Goal: Check status: Check status

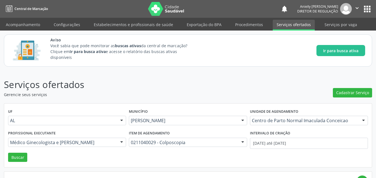
click at [280, 27] on link "Serviços ofertados" at bounding box center [294, 25] width 42 height 11
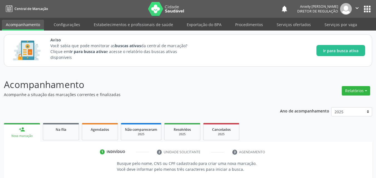
scroll to position [76, 0]
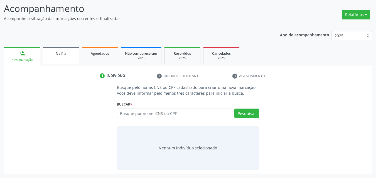
click at [68, 58] on link "Na fila" at bounding box center [61, 55] width 36 height 17
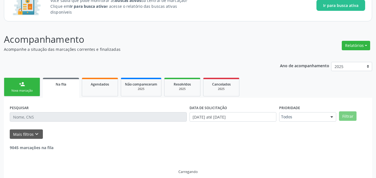
scroll to position [51, 0]
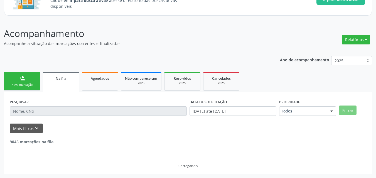
click at [68, 58] on div "Ano de acompanhamento 2025 person_add Nova marcação Na fila Agendados Não compa…" at bounding box center [188, 113] width 368 height 122
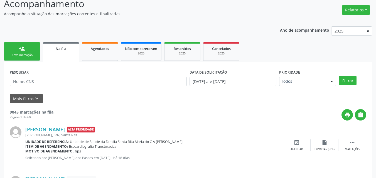
scroll to position [88, 0]
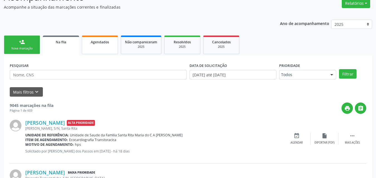
click at [93, 53] on link "Agendados" at bounding box center [100, 45] width 36 height 19
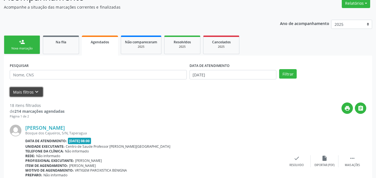
click at [38, 90] on icon "keyboard_arrow_down" at bounding box center [37, 92] width 6 height 6
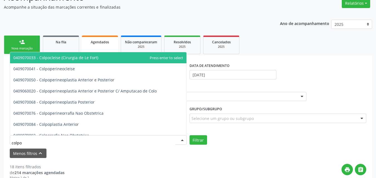
type input "colpos"
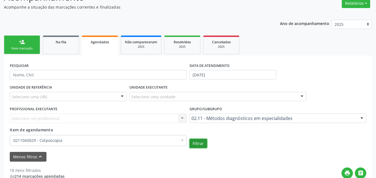
click at [200, 147] on button "Filtrar" at bounding box center [199, 143] width 18 height 9
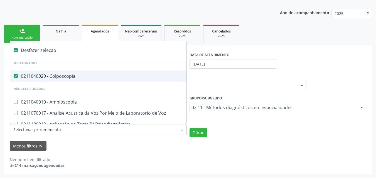
click at [104, 77] on div "0211040029 - Colposcopia" at bounding box center [139, 76] width 253 height 4
checkbox Colposcopia "true"
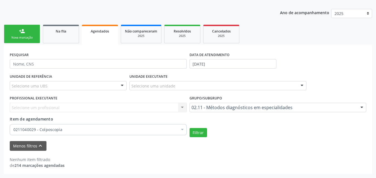
click at [217, 161] on div "Nenhum item filtrado de 214 marcações agendadas" at bounding box center [188, 163] width 357 height 12
click at [196, 134] on button "Filtrar" at bounding box center [199, 132] width 18 height 9
click at [69, 31] on div "Na fila" at bounding box center [61, 31] width 28 height 6
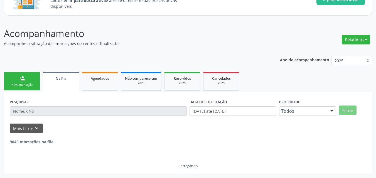
scroll to position [51, 0]
click at [69, 31] on p "Acompanhamento" at bounding box center [133, 34] width 258 height 14
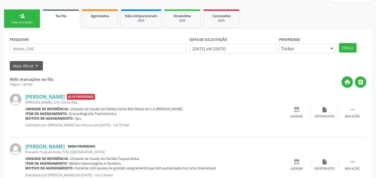
scroll to position [109, 0]
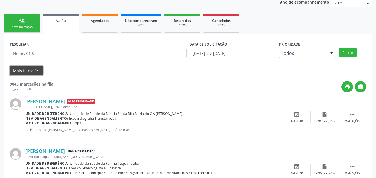
click at [37, 71] on icon "keyboard_arrow_down" at bounding box center [37, 71] width 6 height 6
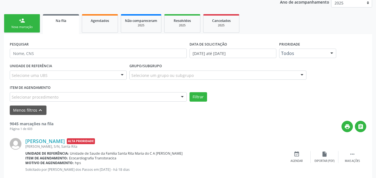
click at [70, 98] on div "Selecionar procedimento" at bounding box center [98, 96] width 177 height 9
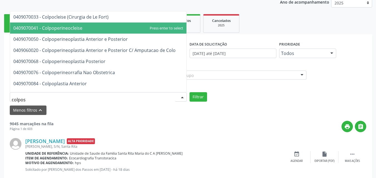
type input "colposc"
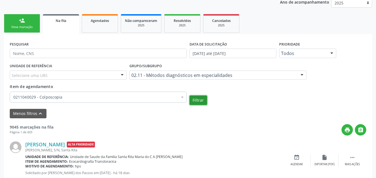
click at [201, 100] on button "Filtrar" at bounding box center [199, 100] width 18 height 9
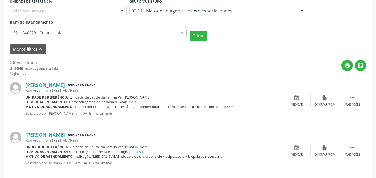
scroll to position [181, 0]
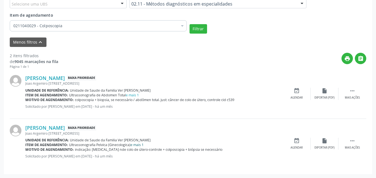
click at [139, 146] on link "e mais 1" at bounding box center [137, 145] width 13 height 5
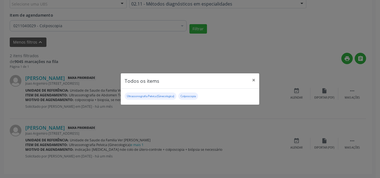
click at [189, 97] on small "Colposcopia" at bounding box center [188, 97] width 15 height 4
click at [254, 80] on button "×" at bounding box center [253, 80] width 11 height 14
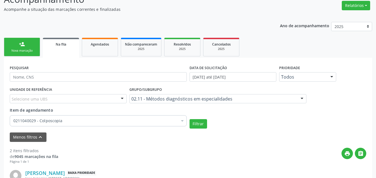
scroll to position [77, 0]
